Goal: Task Accomplishment & Management: Use online tool/utility

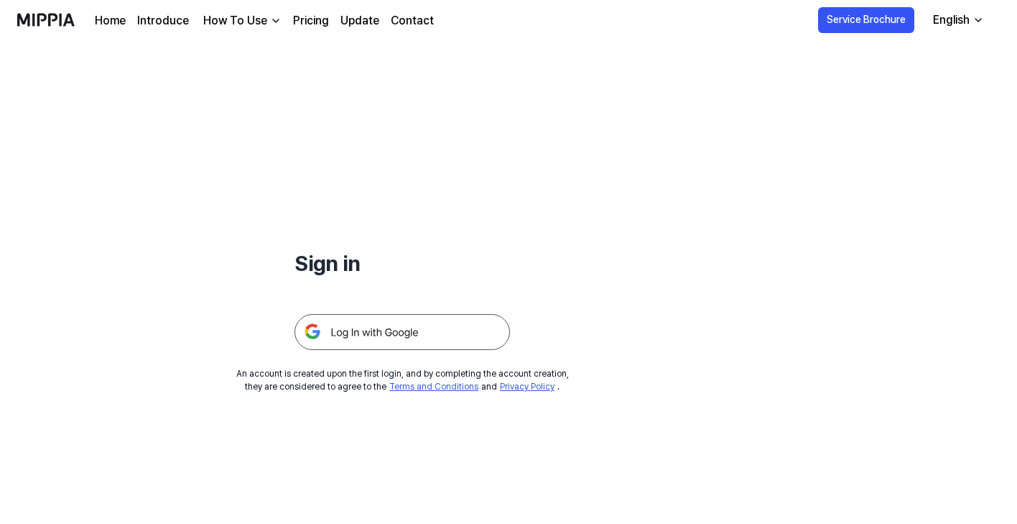
click at [369, 322] on img at bounding box center [403, 332] width 216 height 36
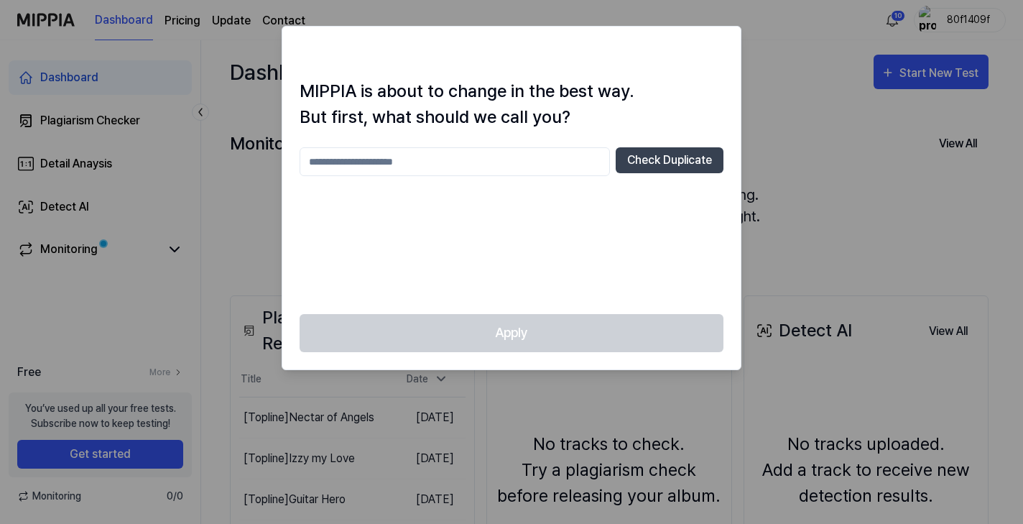
click at [509, 170] on input "text" at bounding box center [455, 161] width 310 height 29
type input "********"
click at [670, 161] on button "Check Duplicate" at bounding box center [670, 160] width 108 height 26
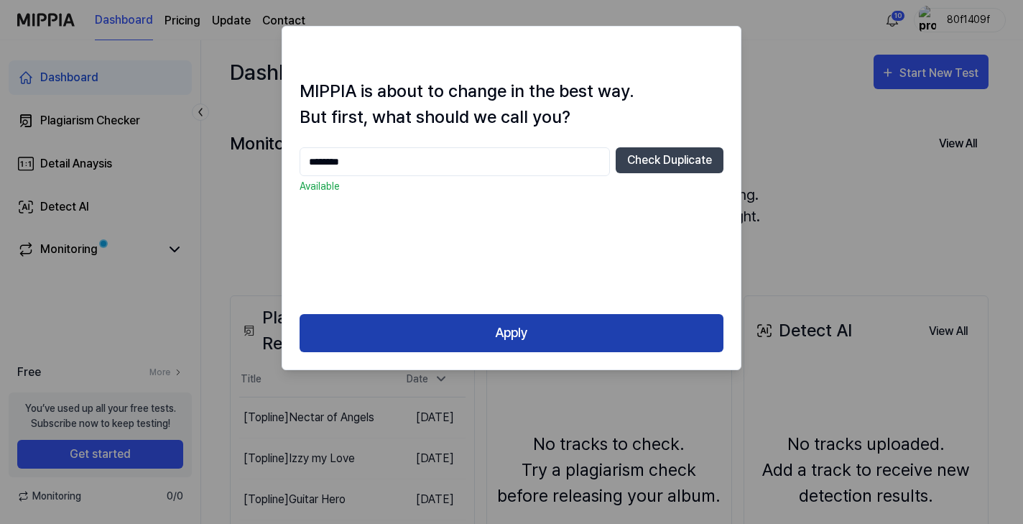
click at [535, 325] on button "Apply" at bounding box center [512, 333] width 424 height 38
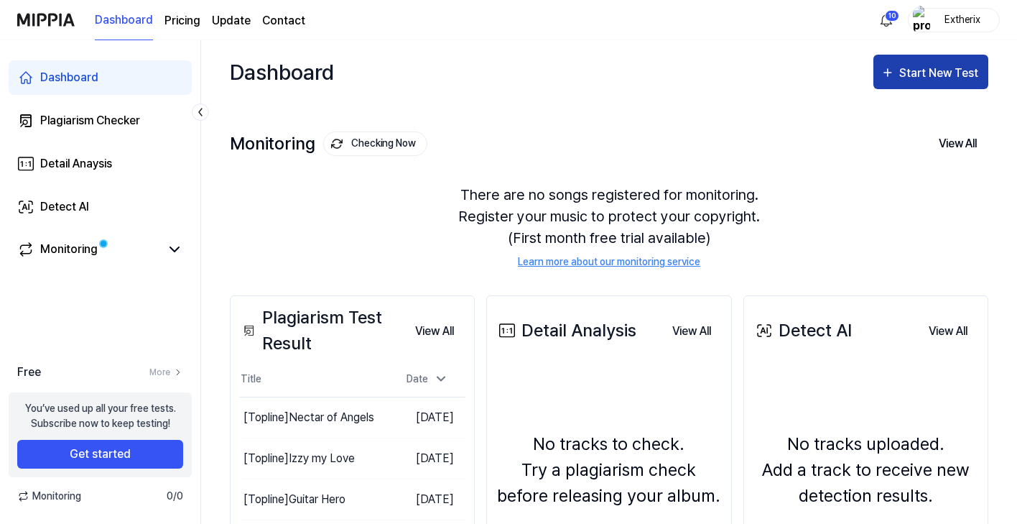
click at [914, 70] on div "Start New Test" at bounding box center [940, 73] width 82 height 19
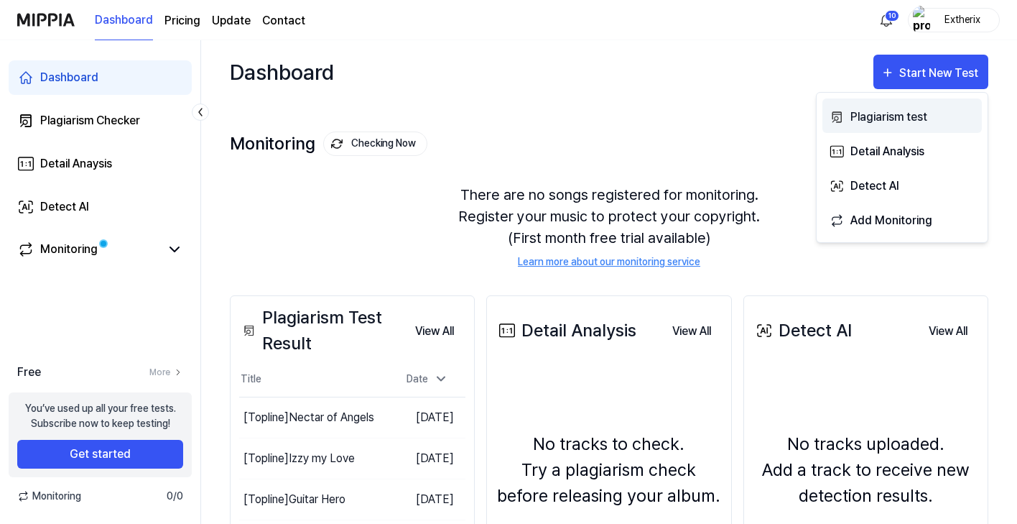
click at [900, 119] on div "Plagiarism test" at bounding box center [913, 117] width 125 height 19
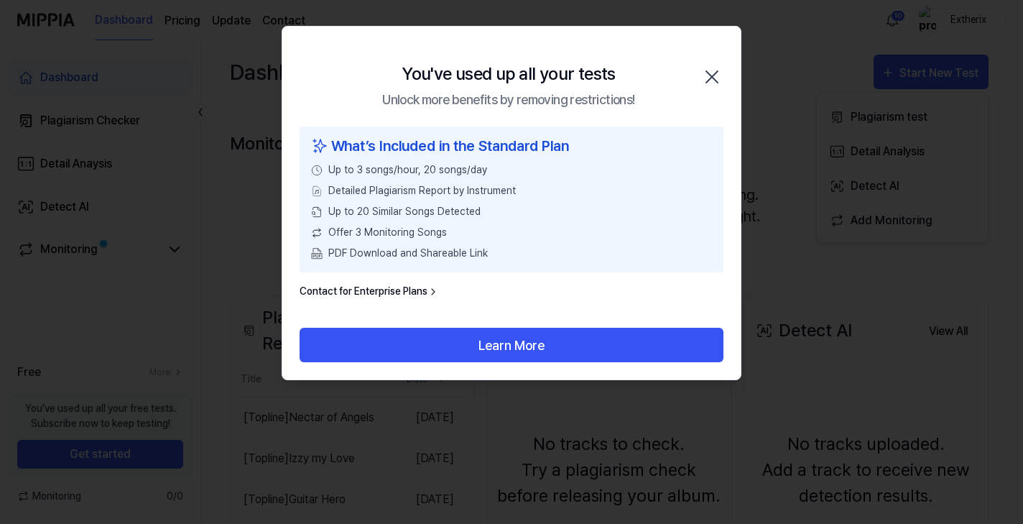
click at [715, 74] on icon "button" at bounding box center [711, 76] width 11 height 11
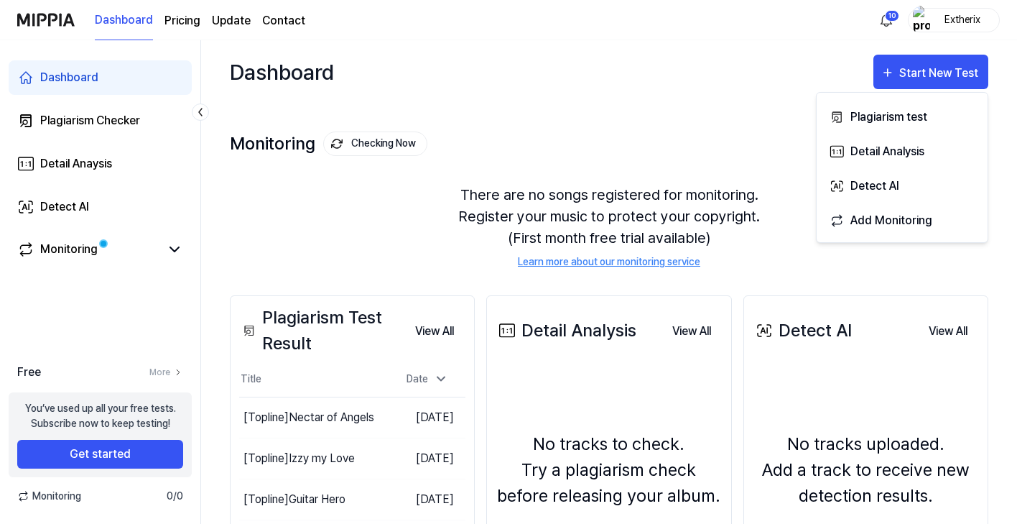
click at [675, 129] on div "Monitoring Checking Now View All Monitoring There are no songs registered for m…" at bounding box center [609, 184] width 759 height 163
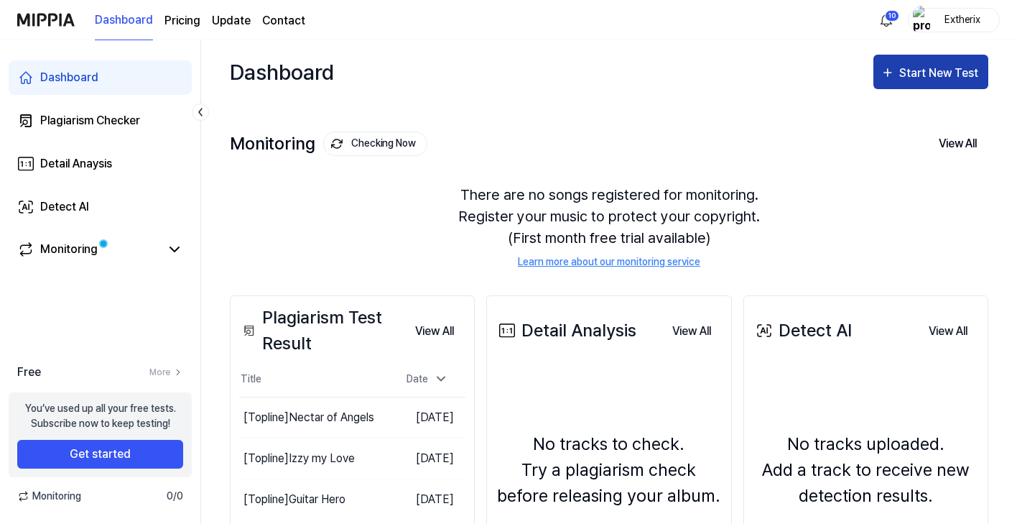
click at [947, 68] on div "Start New Test" at bounding box center [940, 73] width 82 height 19
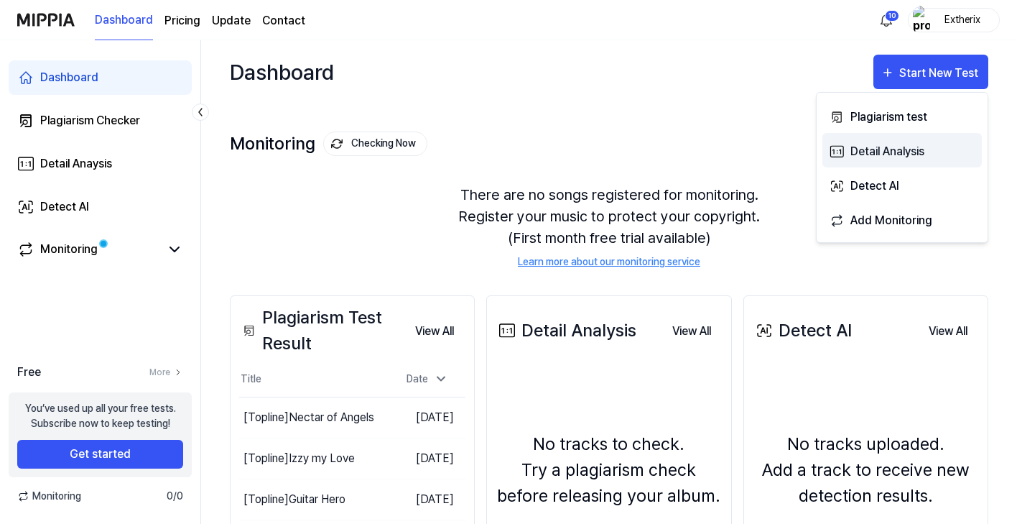
click at [881, 154] on div "Detail Analysis" at bounding box center [913, 151] width 125 height 19
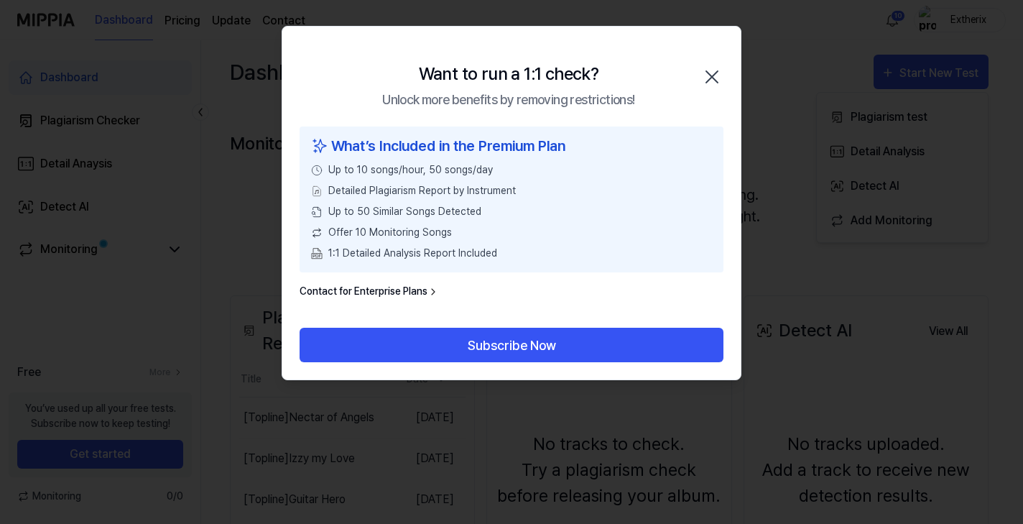
click at [715, 73] on icon "button" at bounding box center [711, 76] width 11 height 11
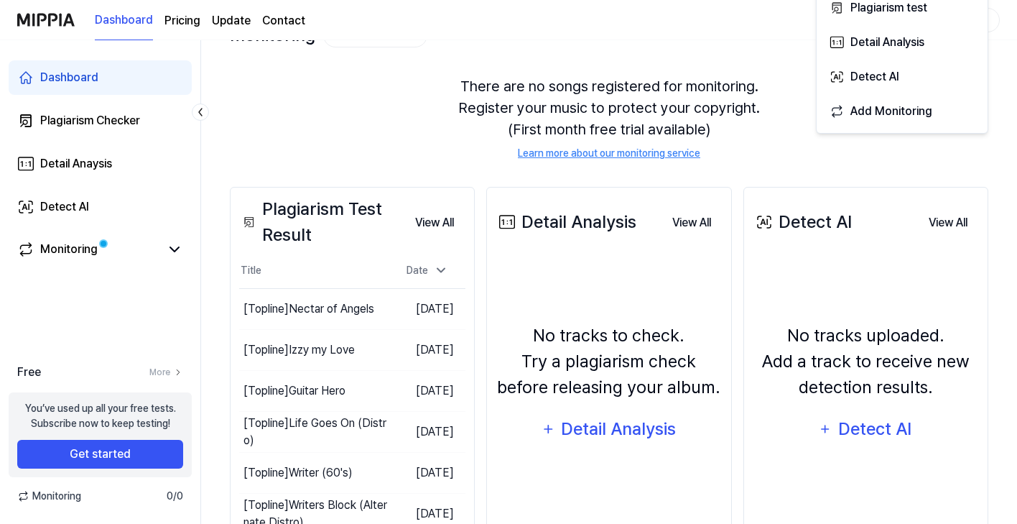
scroll to position [112, 0]
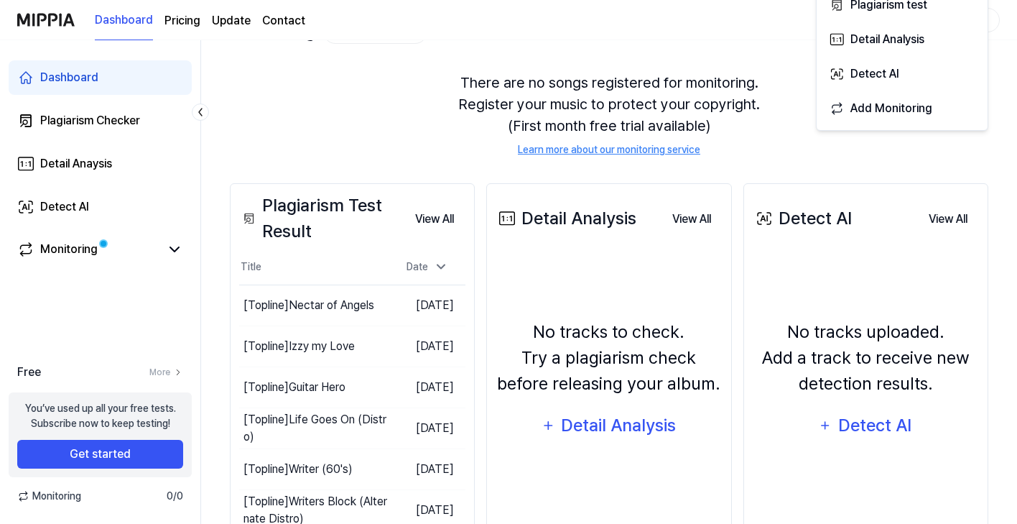
click at [830, 298] on div "No tracks uploaded. Add a track to receive new detection results. Detect AI" at bounding box center [866, 380] width 226 height 239
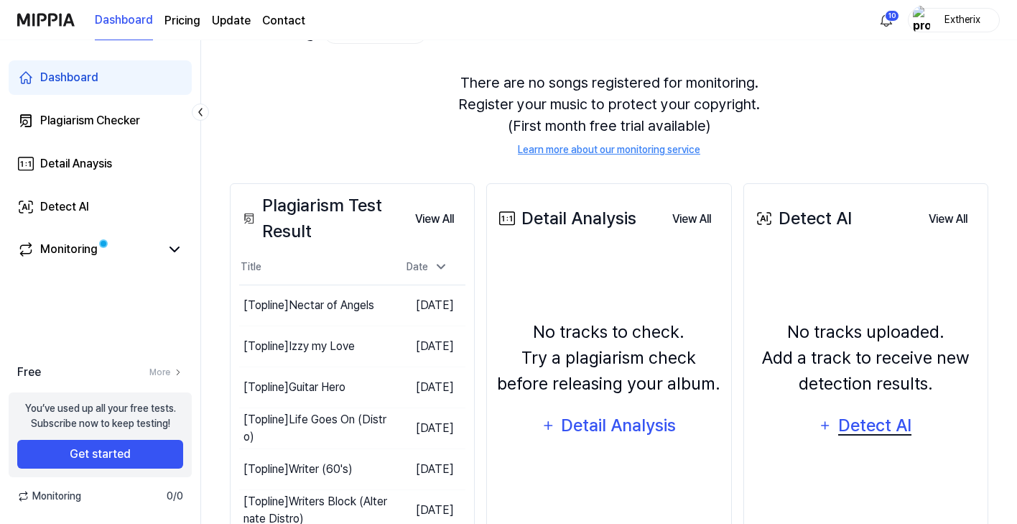
click at [884, 422] on div "Detect AI" at bounding box center [875, 425] width 77 height 27
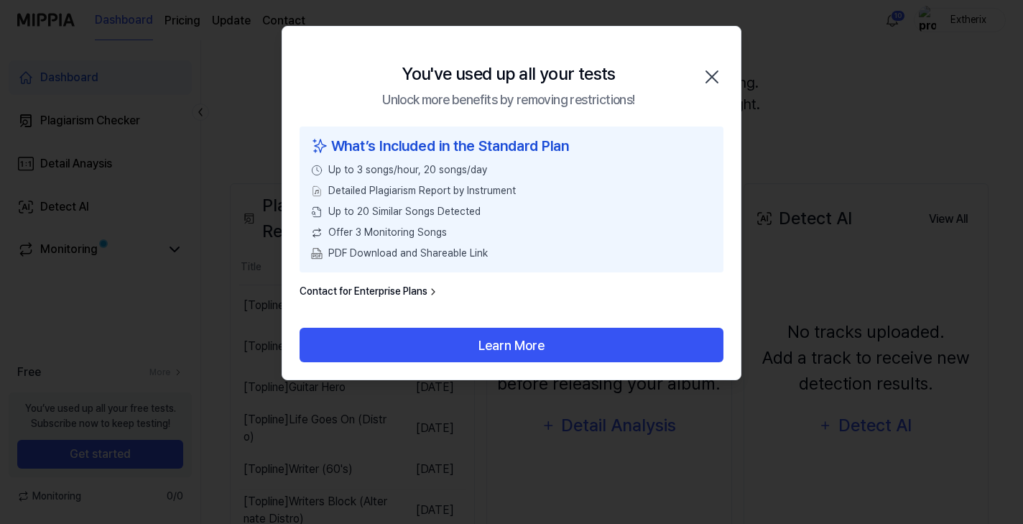
click at [712, 73] on icon "button" at bounding box center [711, 76] width 23 height 23
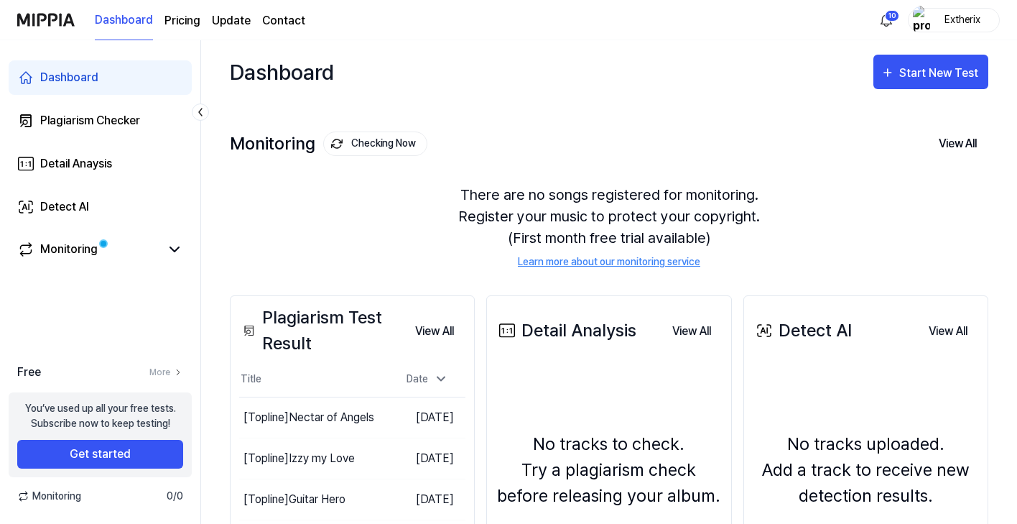
scroll to position [0, 0]
drag, startPoint x: 167, startPoint y: 320, endPoint x: 172, endPoint y: 249, distance: 71.2
click at [172, 249] on icon at bounding box center [174, 249] width 9 height 4
click at [172, 249] on icon at bounding box center [174, 249] width 17 height 17
click at [42, 14] on img at bounding box center [45, 20] width 57 height 40
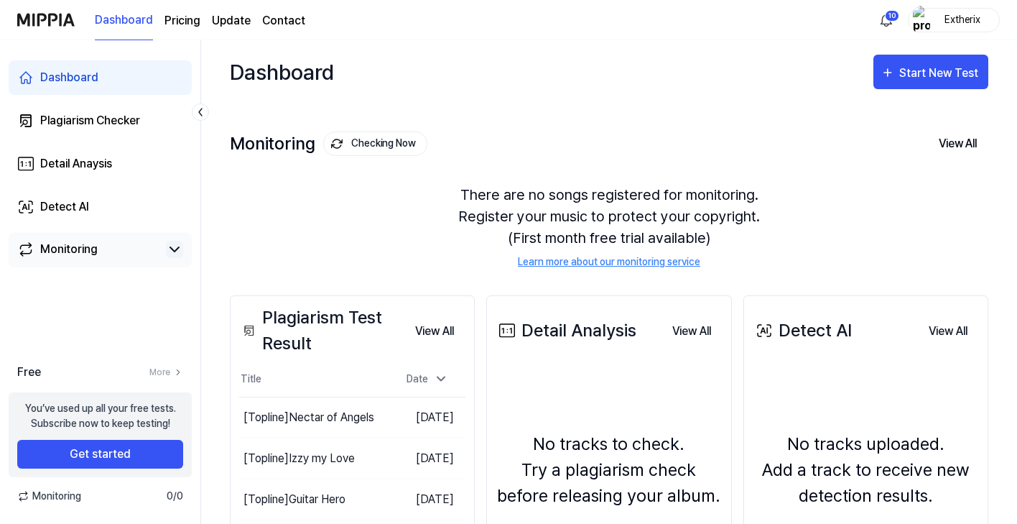
click at [961, 22] on div "Extherix" at bounding box center [963, 19] width 56 height 16
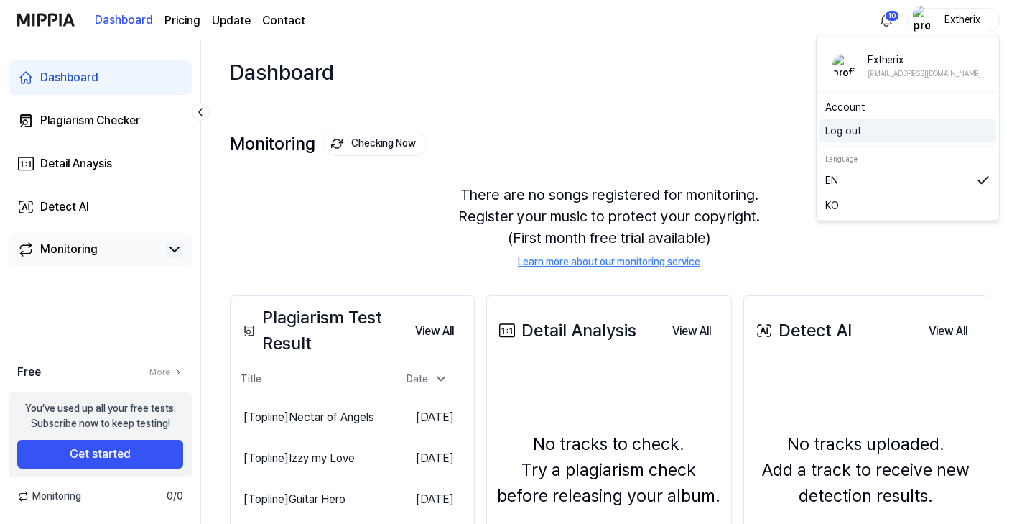
click at [851, 132] on button "Log out" at bounding box center [907, 131] width 165 height 15
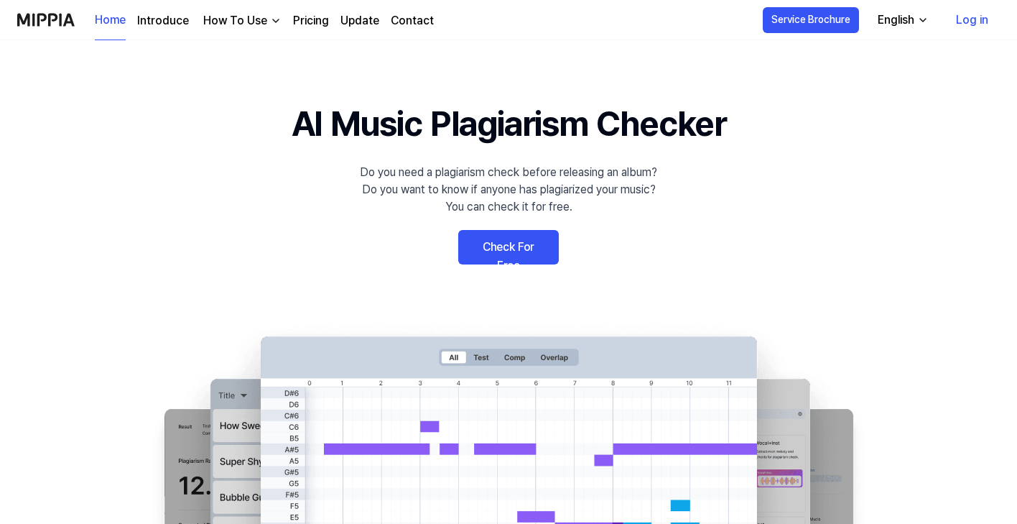
click at [977, 22] on link "Log in" at bounding box center [972, 20] width 55 height 40
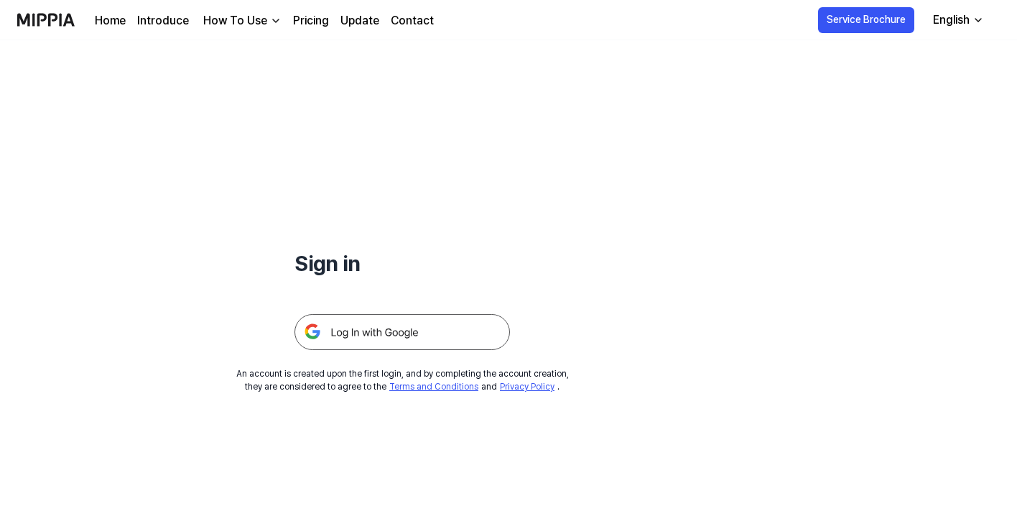
click at [423, 332] on img at bounding box center [403, 332] width 216 height 36
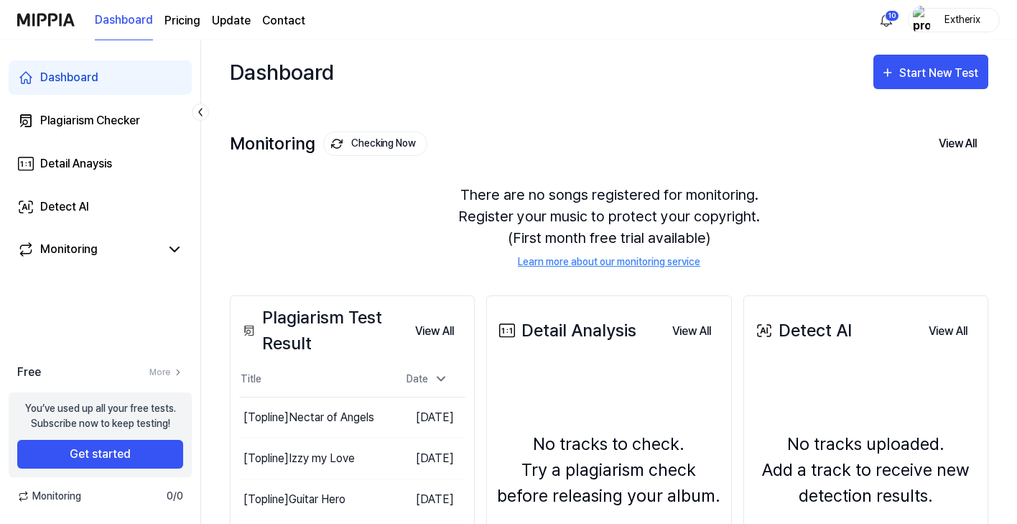
click at [954, 18] on div "Extherix" at bounding box center [963, 19] width 56 height 16
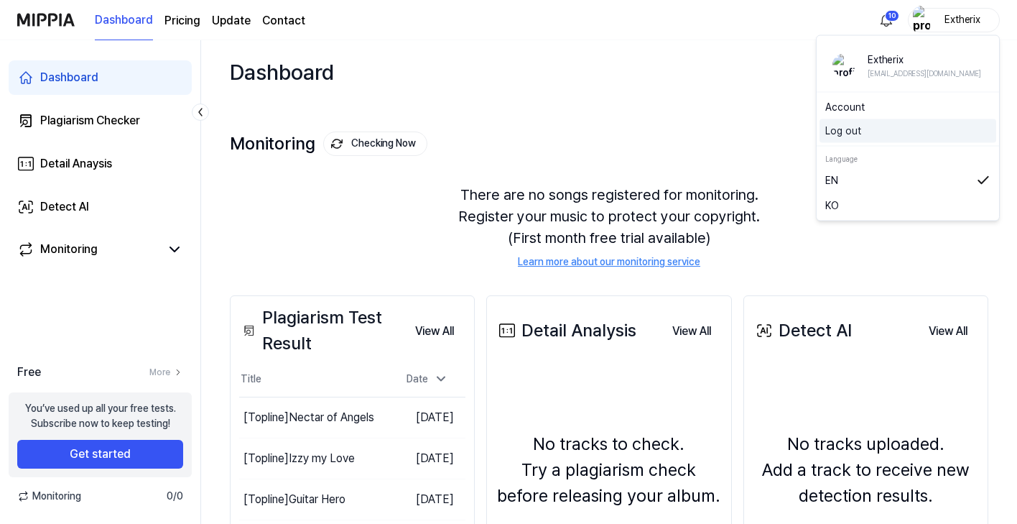
click at [851, 133] on button "Log out" at bounding box center [907, 131] width 165 height 15
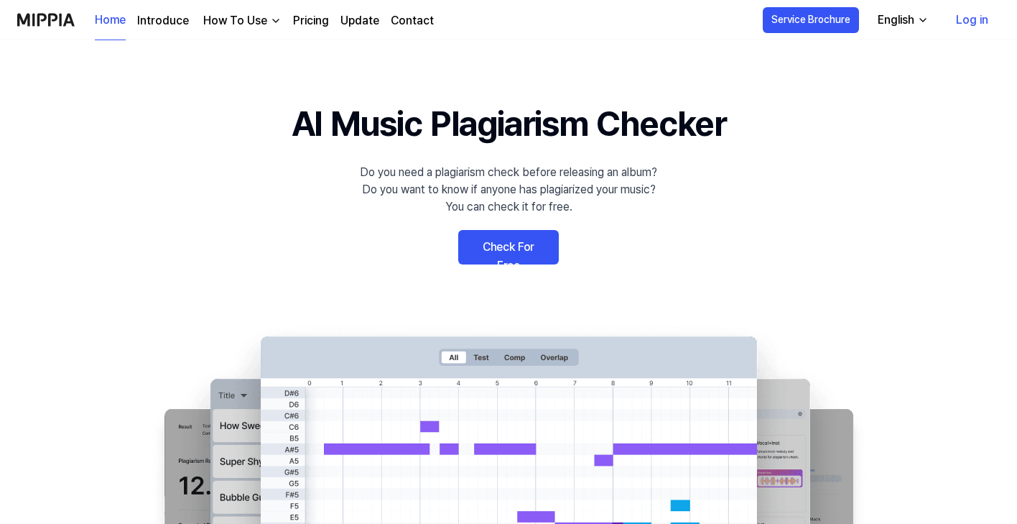
click at [511, 245] on link "Check For Free" at bounding box center [508, 247] width 101 height 34
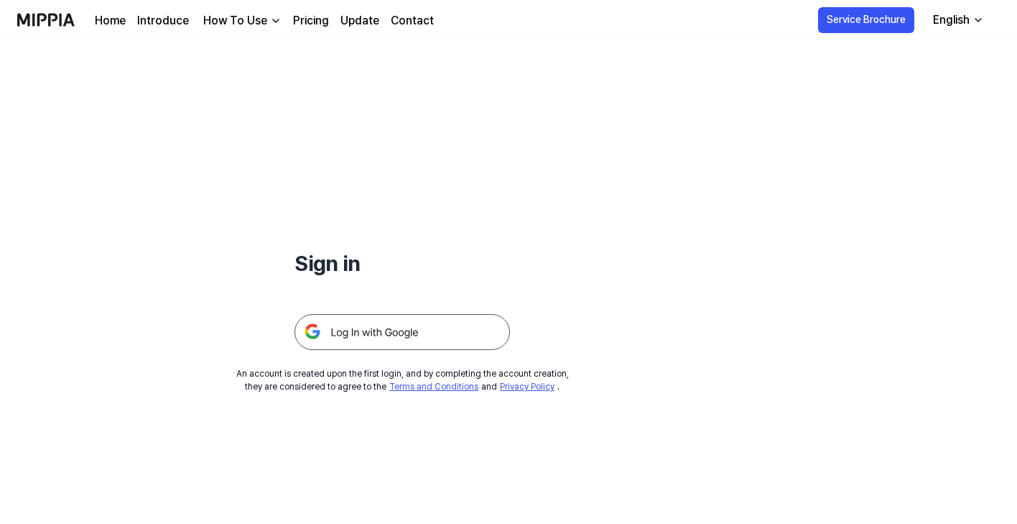
click at [975, 19] on icon "button" at bounding box center [978, 19] width 11 height 11
click at [305, 18] on link "Pricing" at bounding box center [311, 20] width 36 height 17
